Goal: Check status: Check status

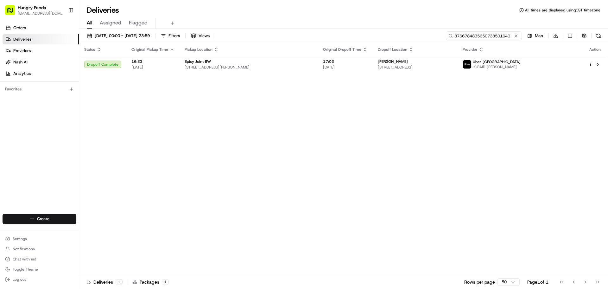
click at [485, 33] on input "3766784835650733501640" at bounding box center [484, 35] width 76 height 9
paste input "0074702185451703871182"
click at [486, 31] on input "37667007470218545170387118250733501640" at bounding box center [484, 35] width 76 height 9
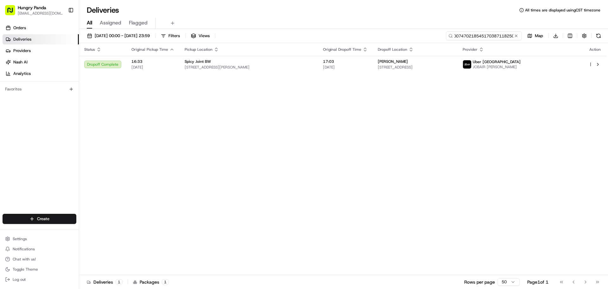
click at [486, 31] on input "37667007470218545170387118250733501640" at bounding box center [484, 35] width 76 height 9
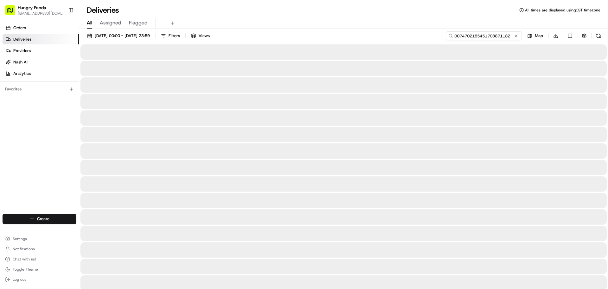
type input "0074702185451703871182"
click at [499, 40] on input "0074702185451703871182" at bounding box center [484, 35] width 76 height 9
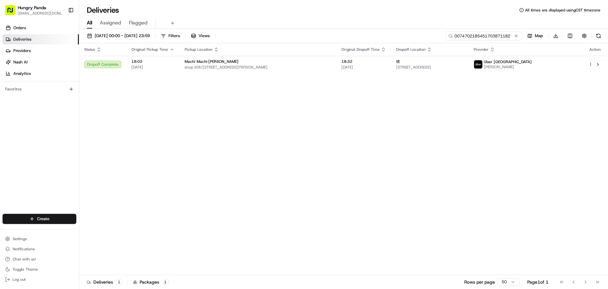
click at [499, 40] on input "0074702185451703871182" at bounding box center [484, 35] width 76 height 9
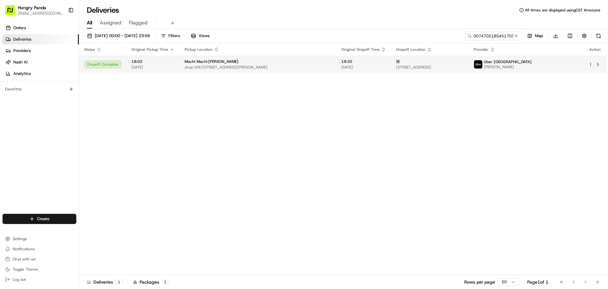
click at [532, 68] on span "[PERSON_NAME]" at bounding box center [508, 66] width 48 height 5
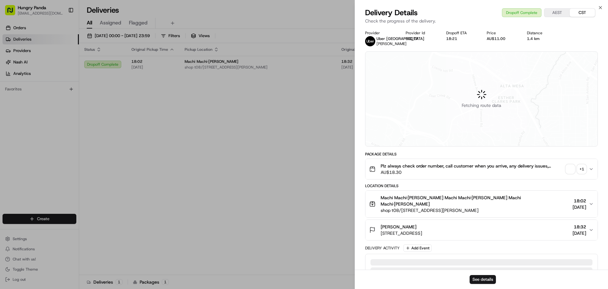
click at [568, 171] on span "button" at bounding box center [570, 168] width 9 height 9
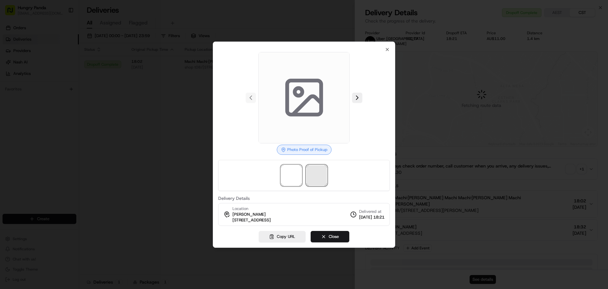
click at [318, 171] on span at bounding box center [317, 175] width 20 height 20
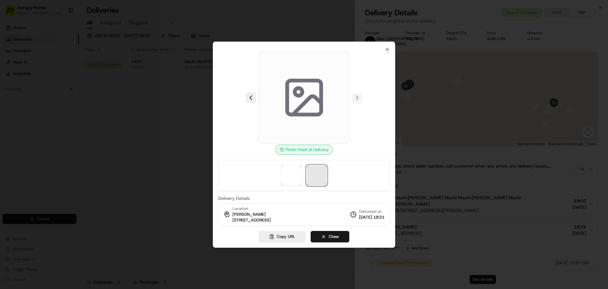
click at [318, 171] on span at bounding box center [317, 175] width 20 height 20
drag, startPoint x: 292, startPoint y: 171, endPoint x: 316, endPoint y: 177, distance: 24.7
click at [291, 171] on span at bounding box center [291, 175] width 20 height 20
click at [316, 177] on span at bounding box center [317, 175] width 20 height 20
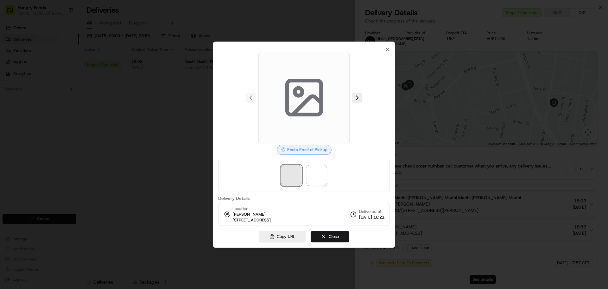
click at [295, 175] on span at bounding box center [291, 175] width 20 height 20
click at [313, 176] on span at bounding box center [317, 175] width 20 height 20
drag, startPoint x: 277, startPoint y: 174, endPoint x: 304, endPoint y: 174, distance: 26.6
click at [278, 174] on div at bounding box center [304, 175] width 172 height 31
click at [319, 174] on span at bounding box center [317, 175] width 20 height 20
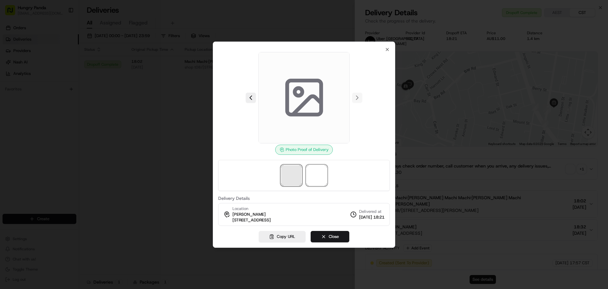
click at [294, 173] on span at bounding box center [291, 175] width 20 height 20
drag, startPoint x: 324, startPoint y: 177, endPoint x: 294, endPoint y: 176, distance: 30.4
click at [324, 177] on span at bounding box center [317, 175] width 20 height 20
click at [294, 176] on span at bounding box center [291, 175] width 20 height 20
click at [327, 179] on span at bounding box center [317, 175] width 20 height 20
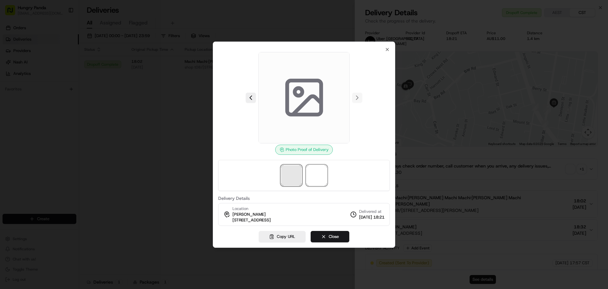
click at [301, 177] on span at bounding box center [291, 175] width 20 height 20
click at [336, 180] on div at bounding box center [304, 175] width 172 height 31
click at [300, 179] on span at bounding box center [291, 175] width 20 height 20
click at [330, 180] on div at bounding box center [304, 175] width 172 height 31
drag, startPoint x: 300, startPoint y: 176, endPoint x: 308, endPoint y: 176, distance: 8.2
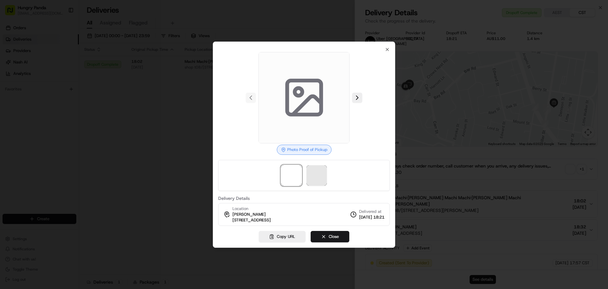
click at [299, 176] on span at bounding box center [291, 175] width 20 height 20
click at [313, 176] on span at bounding box center [317, 175] width 20 height 20
click at [288, 175] on span at bounding box center [291, 175] width 20 height 20
click at [312, 176] on span at bounding box center [317, 175] width 20 height 20
click at [298, 174] on span at bounding box center [291, 175] width 20 height 20
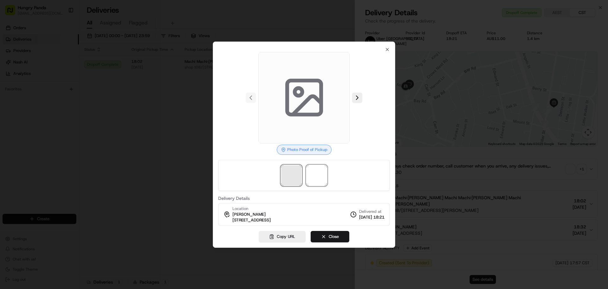
drag, startPoint x: 322, startPoint y: 174, endPoint x: 296, endPoint y: 174, distance: 25.4
click at [322, 174] on span at bounding box center [317, 175] width 20 height 20
click at [296, 174] on span at bounding box center [291, 175] width 20 height 20
drag, startPoint x: 321, startPoint y: 174, endPoint x: 291, endPoint y: 172, distance: 30.4
click at [319, 174] on span at bounding box center [317, 175] width 20 height 20
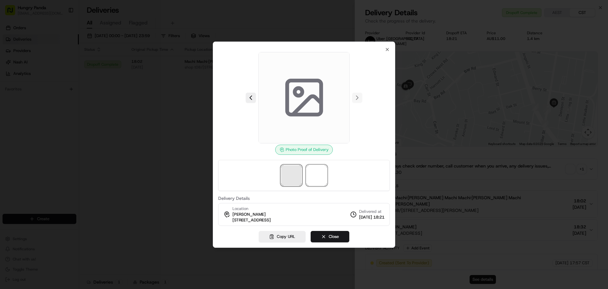
click at [291, 172] on span at bounding box center [291, 175] width 20 height 20
drag, startPoint x: 314, startPoint y: 167, endPoint x: 293, endPoint y: 167, distance: 20.9
click at [312, 166] on span at bounding box center [317, 175] width 20 height 20
drag, startPoint x: 293, startPoint y: 167, endPoint x: 318, endPoint y: 174, distance: 26.0
click at [293, 169] on span at bounding box center [291, 175] width 20 height 20
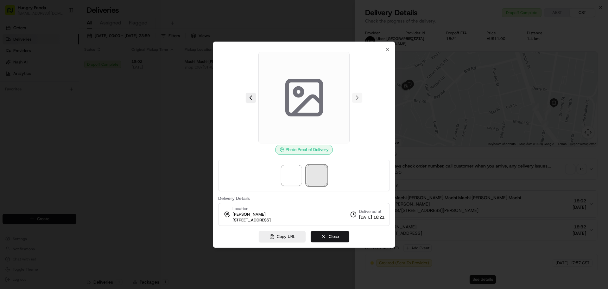
click at [318, 174] on span at bounding box center [317, 175] width 20 height 20
drag, startPoint x: 290, startPoint y: 175, endPoint x: 323, endPoint y: 177, distance: 33.4
click at [291, 175] on span at bounding box center [291, 175] width 20 height 20
drag, startPoint x: 332, startPoint y: 177, endPoint x: 308, endPoint y: 174, distance: 23.7
click at [331, 176] on div at bounding box center [304, 175] width 172 height 31
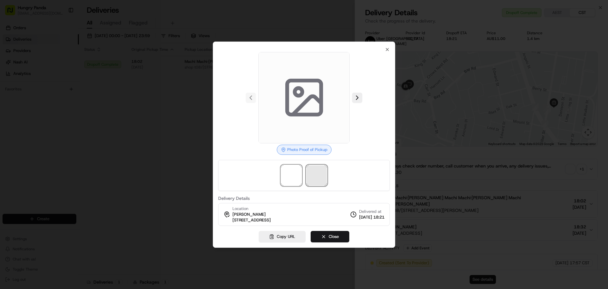
click at [308, 173] on span at bounding box center [317, 175] width 20 height 20
click at [284, 183] on span at bounding box center [291, 175] width 20 height 20
click at [306, 178] on div at bounding box center [304, 175] width 172 height 31
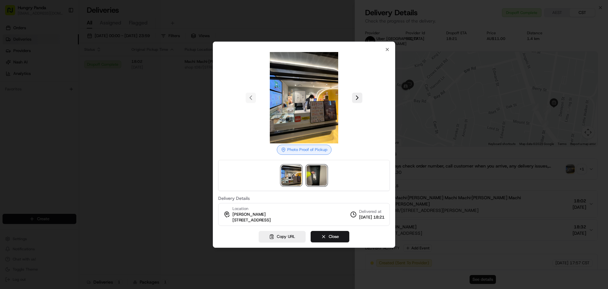
click at [315, 175] on img at bounding box center [317, 175] width 20 height 20
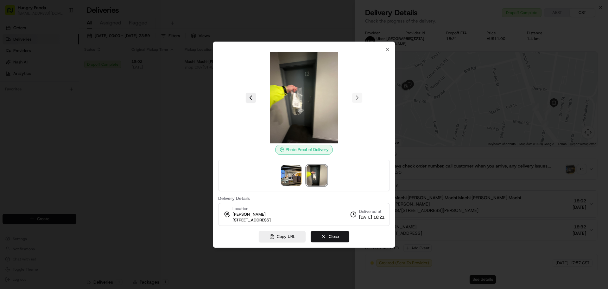
click at [172, 83] on div at bounding box center [304, 144] width 608 height 289
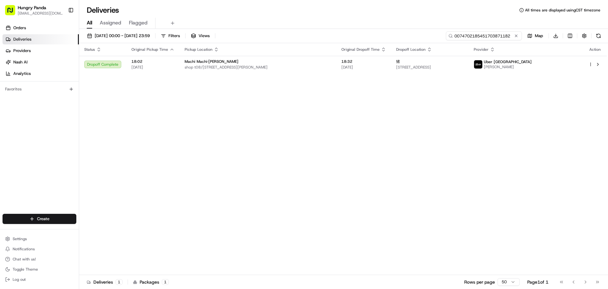
click at [485, 39] on input "0074702185451703871182" at bounding box center [484, 35] width 76 height 9
paste input "5084403102451703791369"
click at [491, 36] on input "00745084403102451703791369451703871182" at bounding box center [484, 35] width 76 height 9
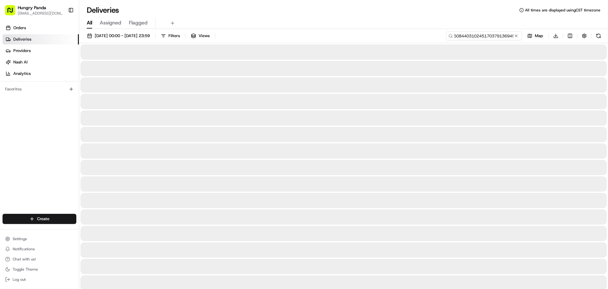
click at [491, 36] on input "00745084403102451703791369451703871182" at bounding box center [484, 35] width 76 height 9
type input "5084403102451703791369"
click at [511, 71] on div at bounding box center [343, 68] width 527 height 15
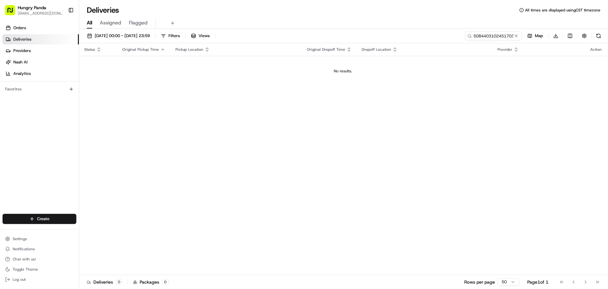
click at [541, 60] on td "No results." at bounding box center [343, 71] width 528 height 30
click at [147, 37] on span "[DATE] 00:00 - [DATE] 23:59" at bounding box center [122, 36] width 55 height 6
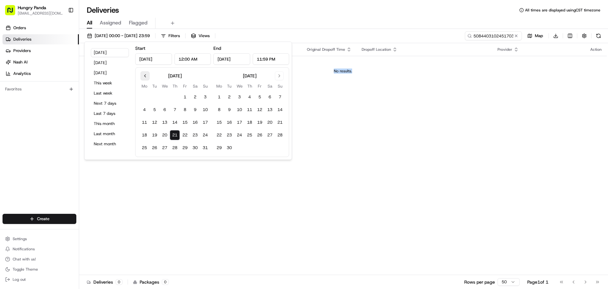
click at [146, 77] on button "Go to previous month" at bounding box center [145, 75] width 9 height 9
click at [280, 74] on button "Go to next month" at bounding box center [279, 75] width 9 height 9
click at [147, 76] on button "Go to previous month" at bounding box center [145, 75] width 9 height 9
drag, startPoint x: 234, startPoint y: 76, endPoint x: 252, endPoint y: 76, distance: 17.1
click at [252, 76] on div "[DATE]" at bounding box center [249, 75] width 71 height 8
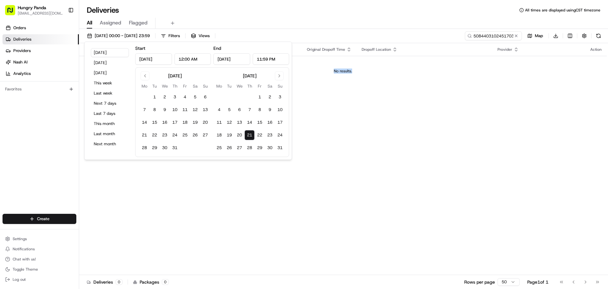
click at [243, 76] on div "[DATE]" at bounding box center [250, 76] width 14 height 6
click at [174, 121] on button "17" at bounding box center [175, 122] width 10 height 10
type input "[DATE]"
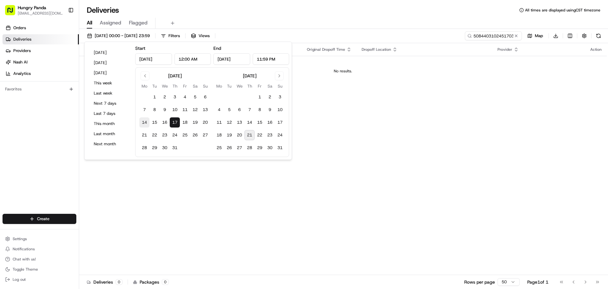
click at [144, 122] on button "14" at bounding box center [144, 122] width 10 height 10
type input "[DATE]"
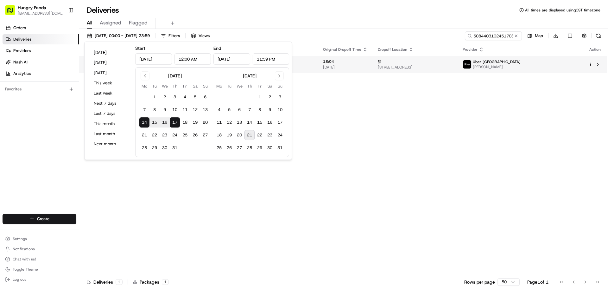
click at [521, 65] on span "[PERSON_NAME]" at bounding box center [497, 66] width 48 height 5
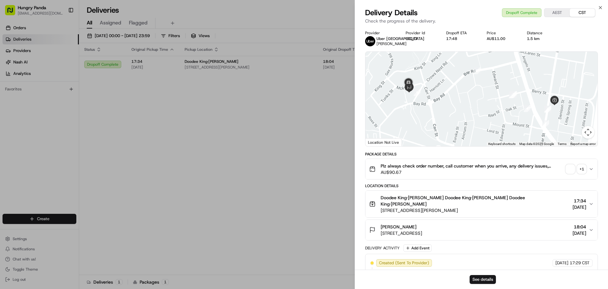
click at [575, 171] on span "button" at bounding box center [570, 168] width 9 height 9
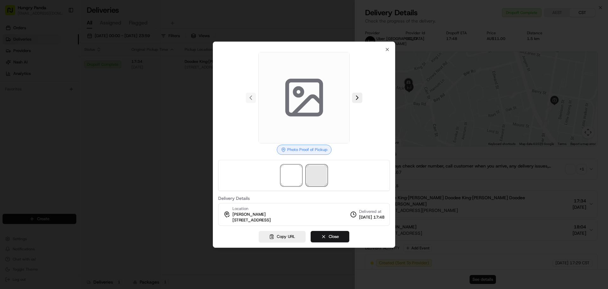
click at [324, 175] on span at bounding box center [317, 175] width 20 height 20
click at [311, 176] on span at bounding box center [317, 175] width 20 height 20
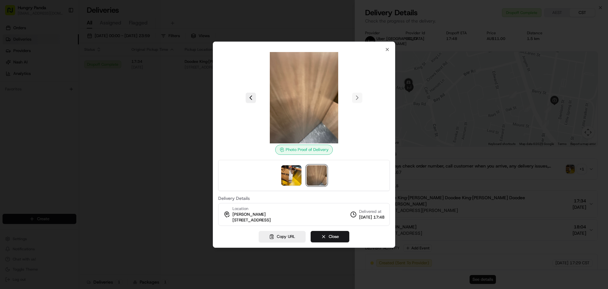
click at [317, 170] on img at bounding box center [317, 175] width 20 height 20
click at [288, 171] on img at bounding box center [291, 175] width 20 height 20
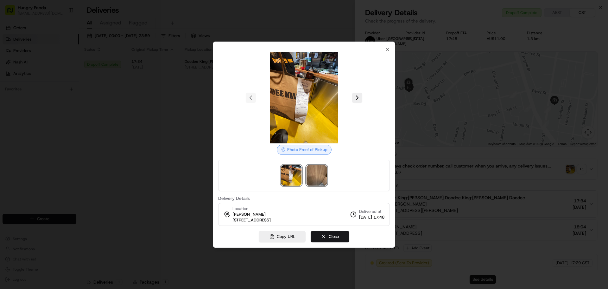
click at [320, 174] on img at bounding box center [317, 175] width 20 height 20
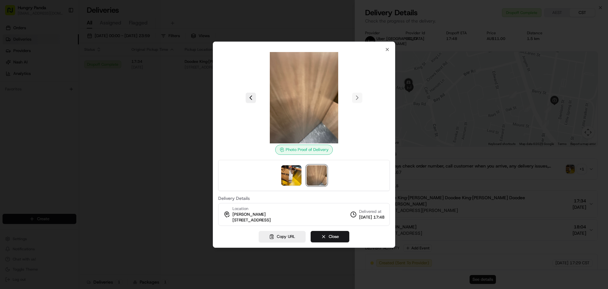
drag, startPoint x: 150, startPoint y: 98, endPoint x: 159, endPoint y: 1, distance: 96.7
click at [150, 98] on div at bounding box center [304, 144] width 608 height 289
